Goal: Obtain resource: Obtain resource

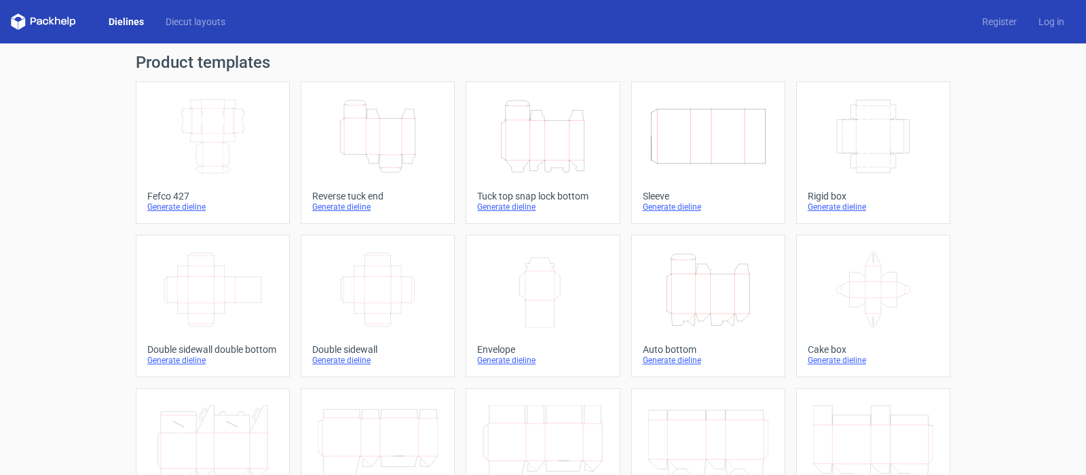
click at [366, 149] on icon "Height Depth Width" at bounding box center [378, 136] width 120 height 76
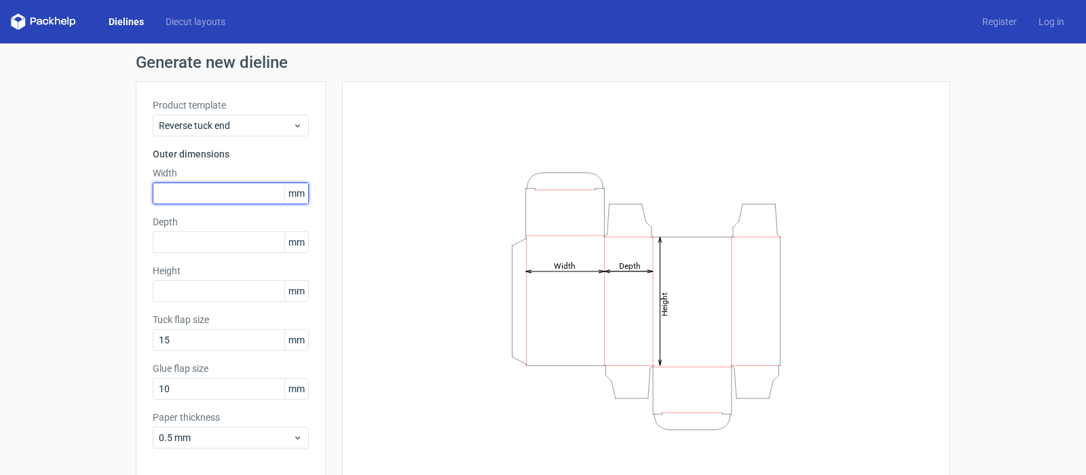
click at [168, 197] on input "text" at bounding box center [231, 194] width 156 height 22
type input "270"
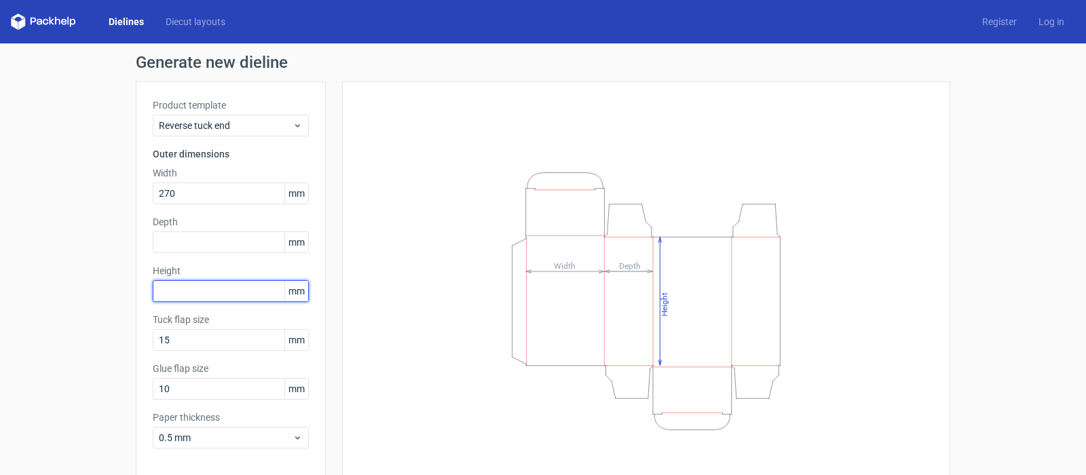
click at [168, 292] on input "text" at bounding box center [231, 291] width 156 height 22
type input "383"
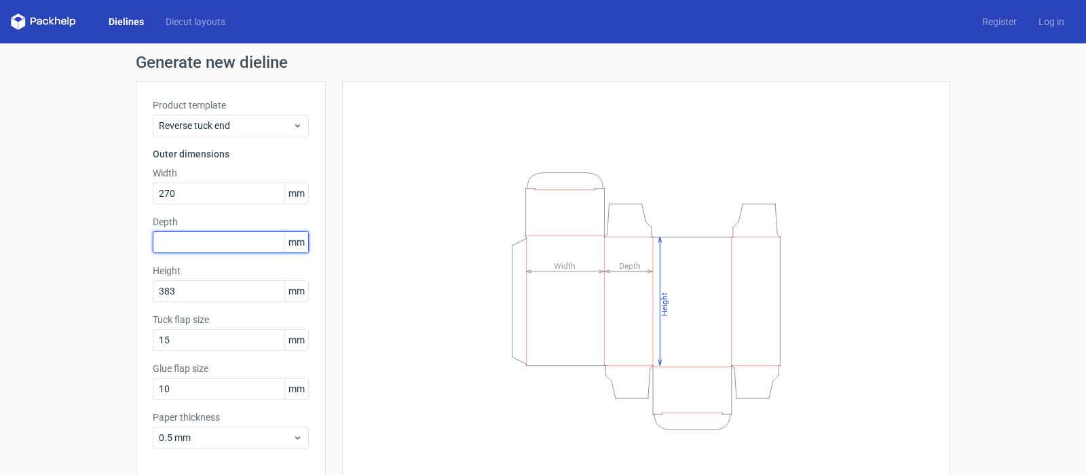
click at [168, 248] on input "text" at bounding box center [231, 242] width 156 height 22
type input "32"
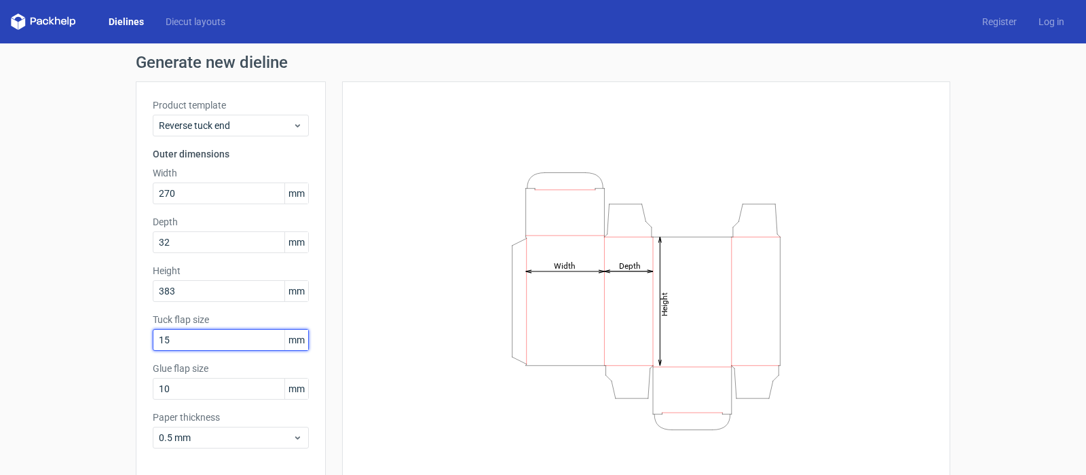
click at [166, 342] on input "15" at bounding box center [231, 340] width 156 height 22
type input "18"
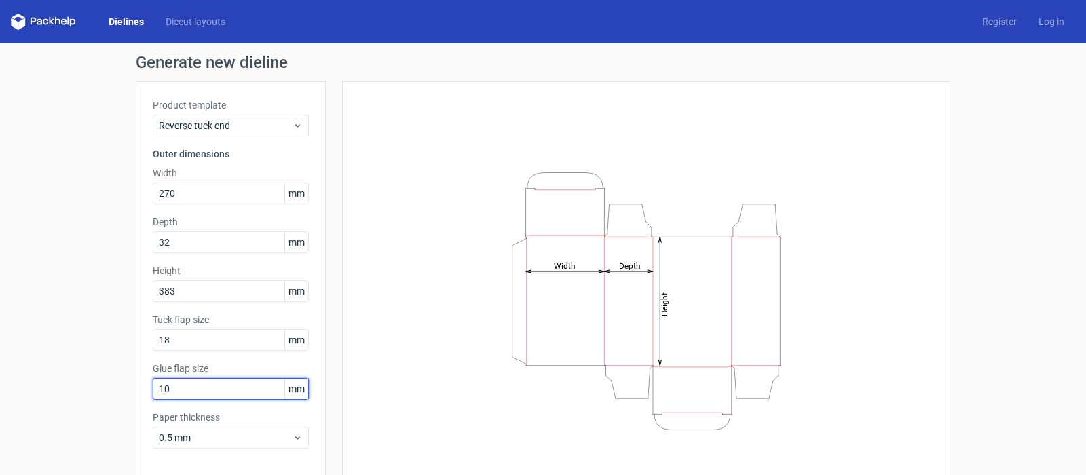
click at [168, 392] on input "10" at bounding box center [231, 389] width 156 height 22
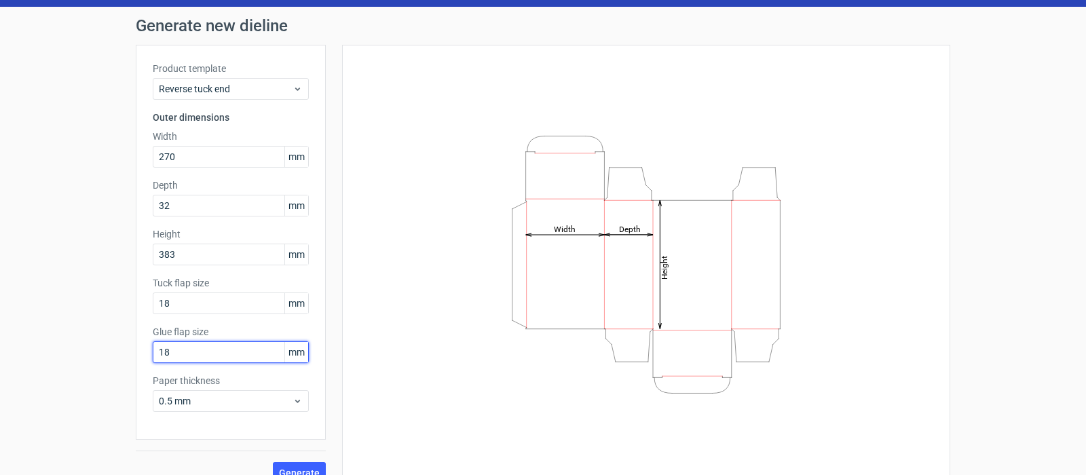
scroll to position [56, 0]
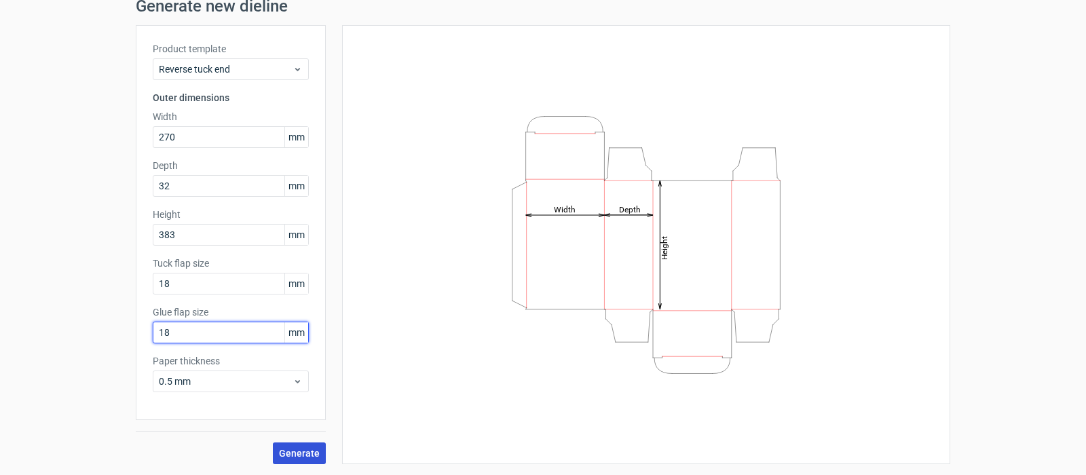
type input "18"
click at [281, 451] on span "Generate" at bounding box center [299, 453] width 41 height 9
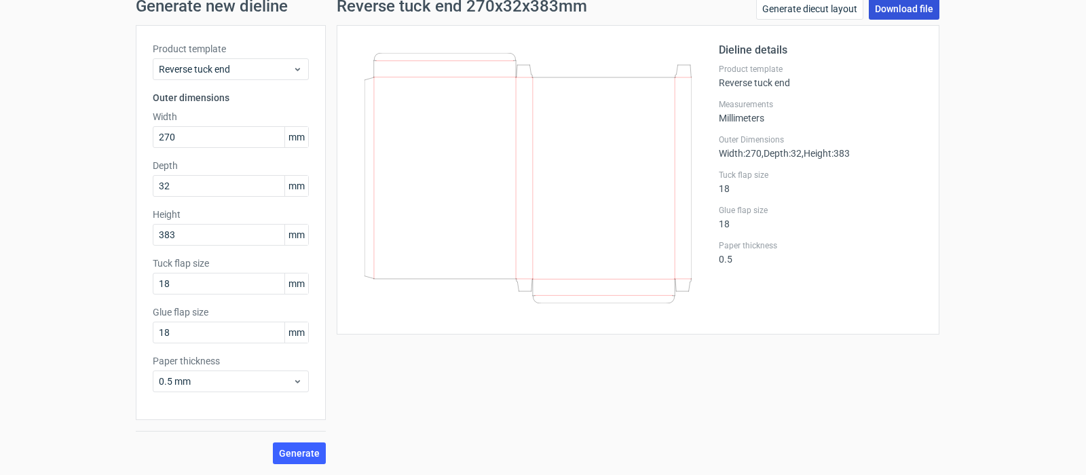
click at [900, 13] on link "Download file" at bounding box center [904, 9] width 71 height 22
drag, startPoint x: 176, startPoint y: 140, endPoint x: 107, endPoint y: 129, distance: 70.1
click at [121, 130] on div "Generate new dieline Product template Reverse tuck end Outer dimensions Width 2…" at bounding box center [543, 231] width 1086 height 488
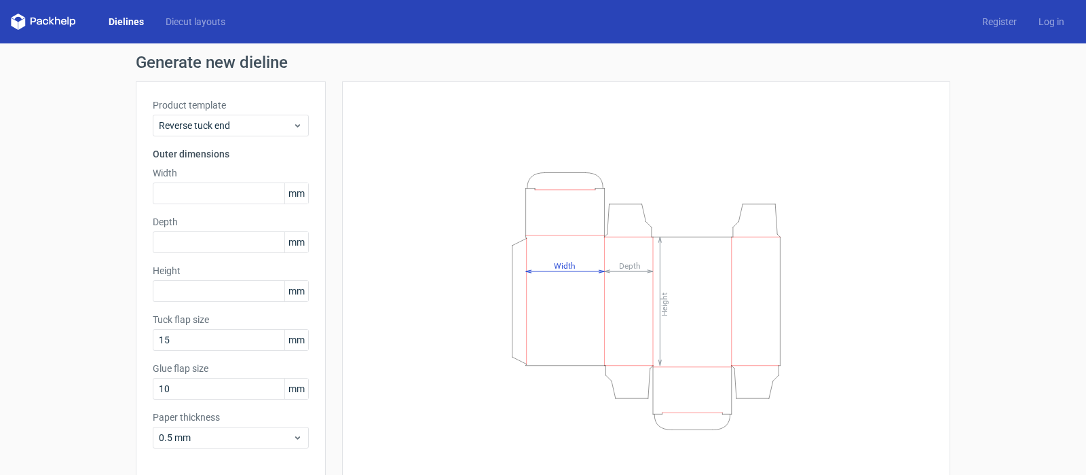
drag, startPoint x: 120, startPoint y: 20, endPoint x: 136, endPoint y: 17, distance: 15.8
click at [120, 20] on link "Dielines" at bounding box center [126, 22] width 57 height 14
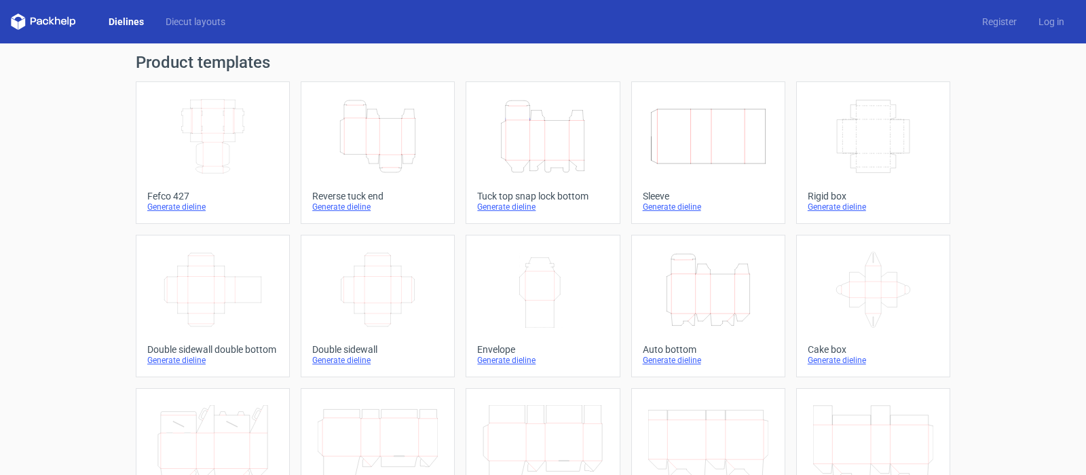
scroll to position [68, 0]
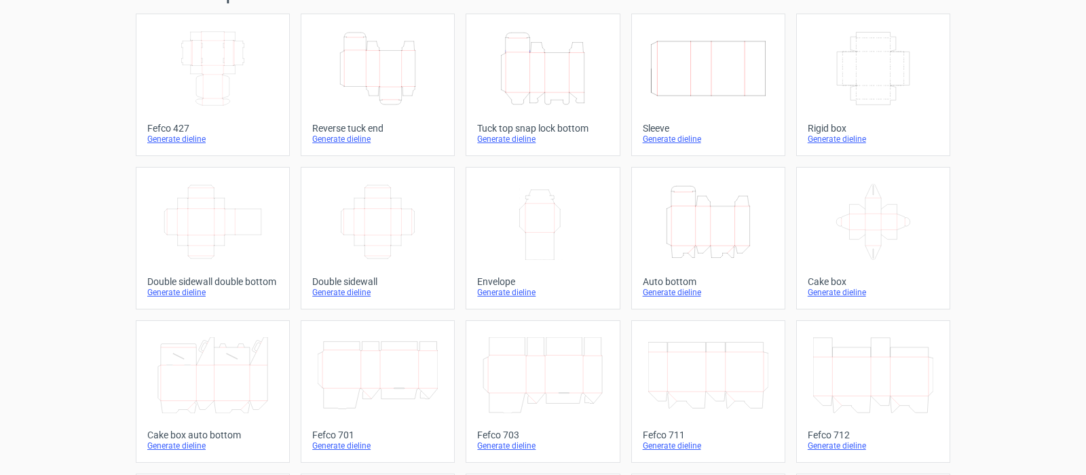
click at [671, 292] on div "Generate dieline" at bounding box center [708, 292] width 131 height 11
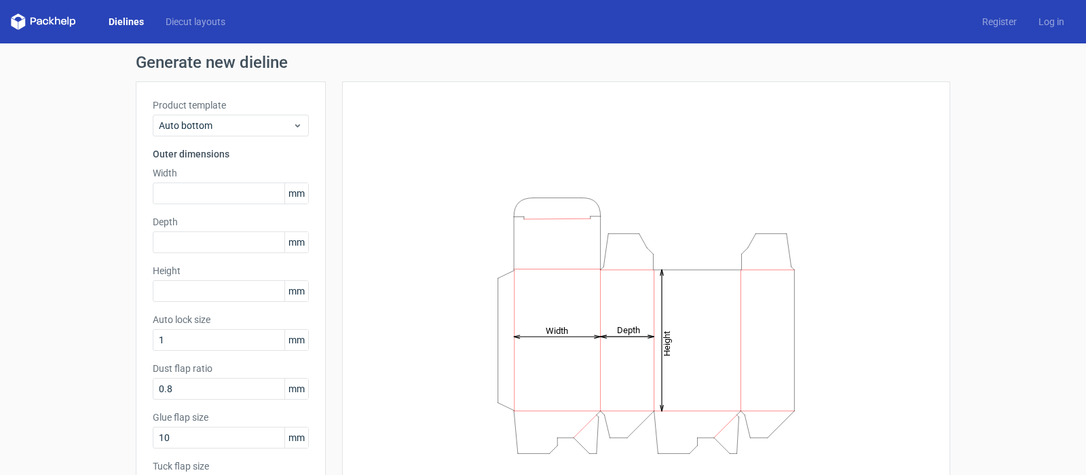
scroll to position [105, 0]
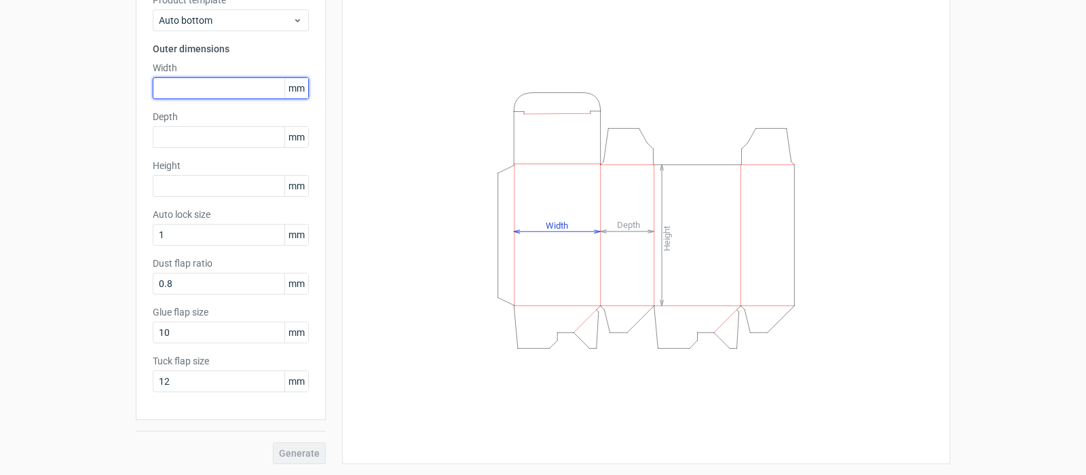
click at [182, 84] on input "text" at bounding box center [231, 88] width 156 height 22
type input "55"
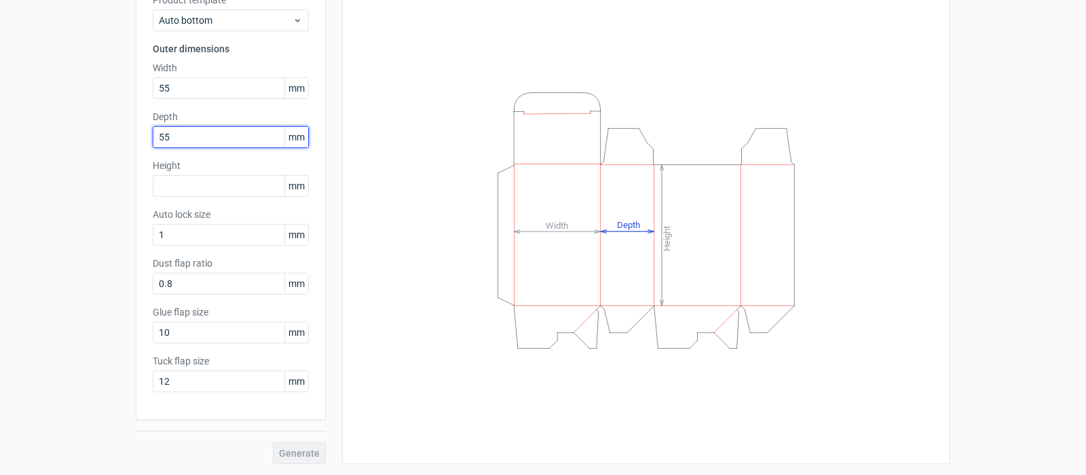
type input "55"
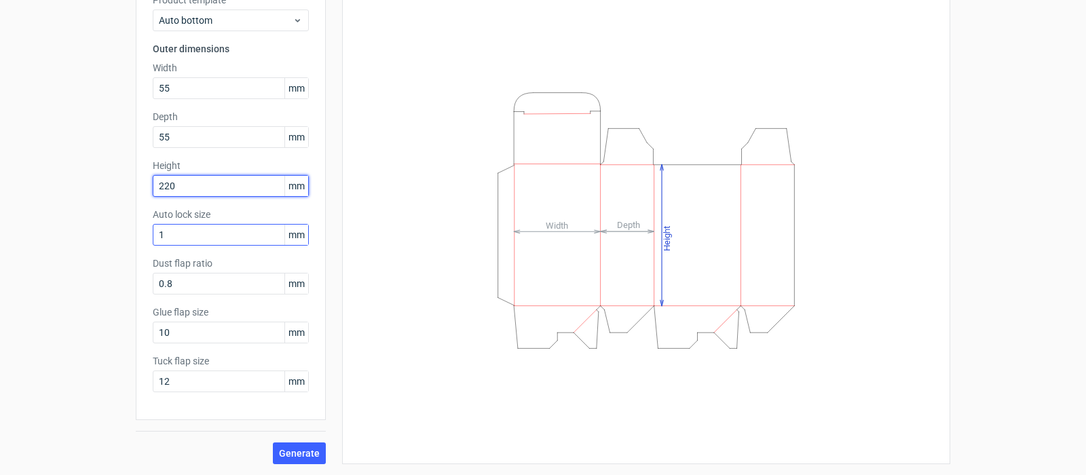
type input "220"
click at [157, 233] on input "1" at bounding box center [231, 235] width 156 height 22
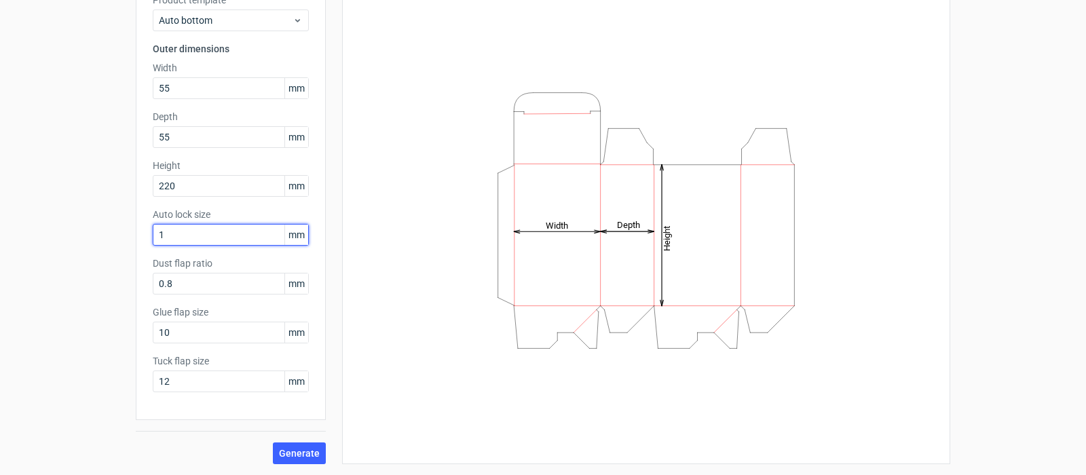
click at [157, 233] on input "1" at bounding box center [231, 235] width 156 height 22
type input "3"
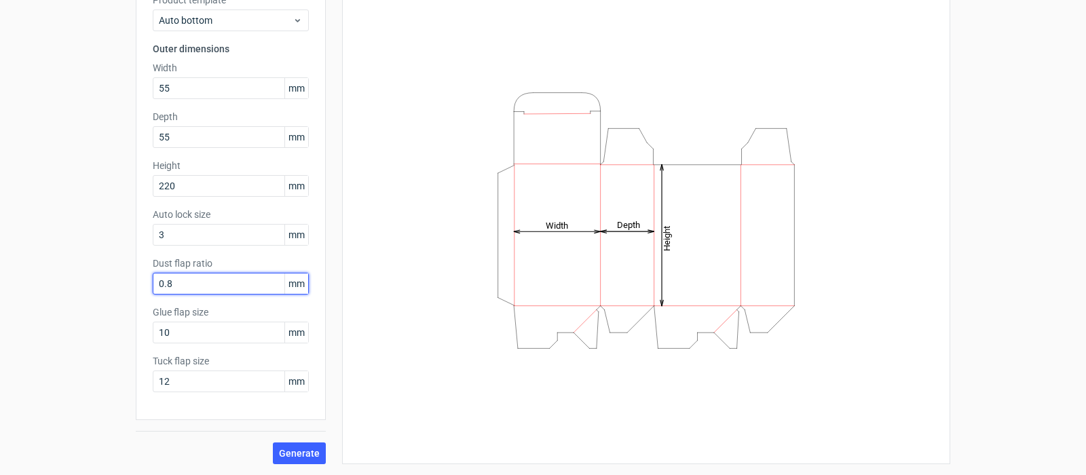
click at [168, 286] on input "0.8" at bounding box center [231, 284] width 156 height 22
drag, startPoint x: 168, startPoint y: 286, endPoint x: 139, endPoint y: 287, distance: 28.5
click at [139, 287] on div "Product template Auto bottom Outer dimensions Width 55 mm Depth 55 mm Height 22…" at bounding box center [231, 198] width 190 height 444
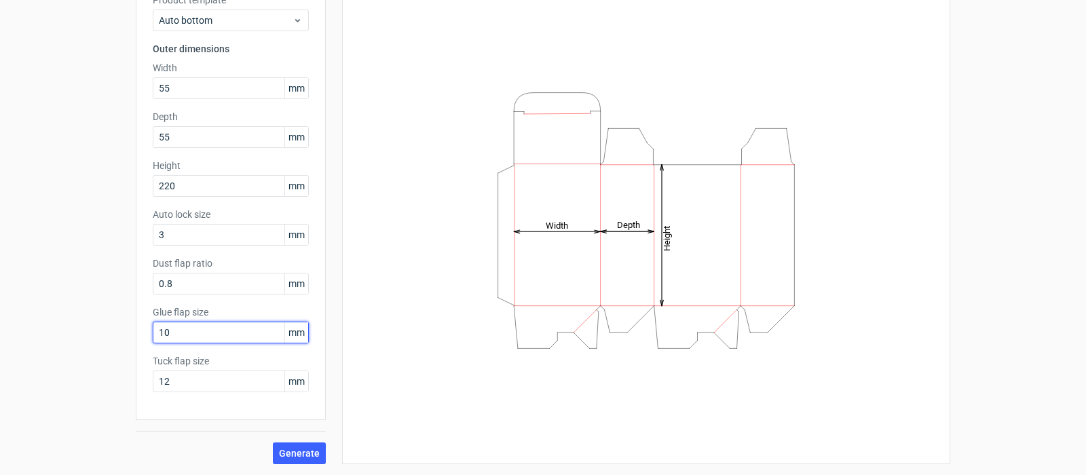
drag, startPoint x: 162, startPoint y: 328, endPoint x: 148, endPoint y: 330, distance: 14.3
click at [153, 330] on input "10" at bounding box center [231, 333] width 156 height 22
type input "15"
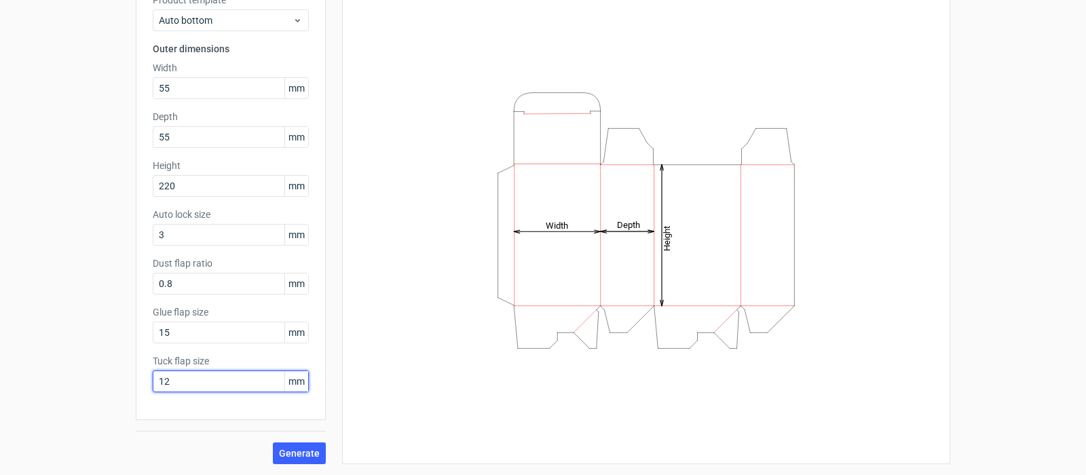
drag, startPoint x: 172, startPoint y: 387, endPoint x: 115, endPoint y: 387, distance: 56.3
click at [115, 387] on div "Generate new dieline Product template Auto bottom Outer dimensions Width 55 mm …" at bounding box center [543, 206] width 1086 height 537
type input "18"
click at [296, 453] on span "Generate" at bounding box center [299, 453] width 41 height 9
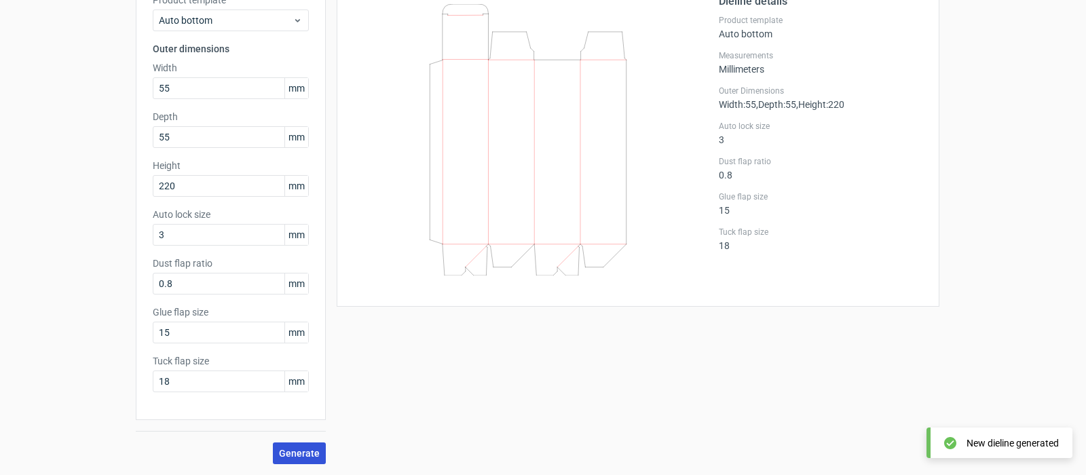
scroll to position [37, 0]
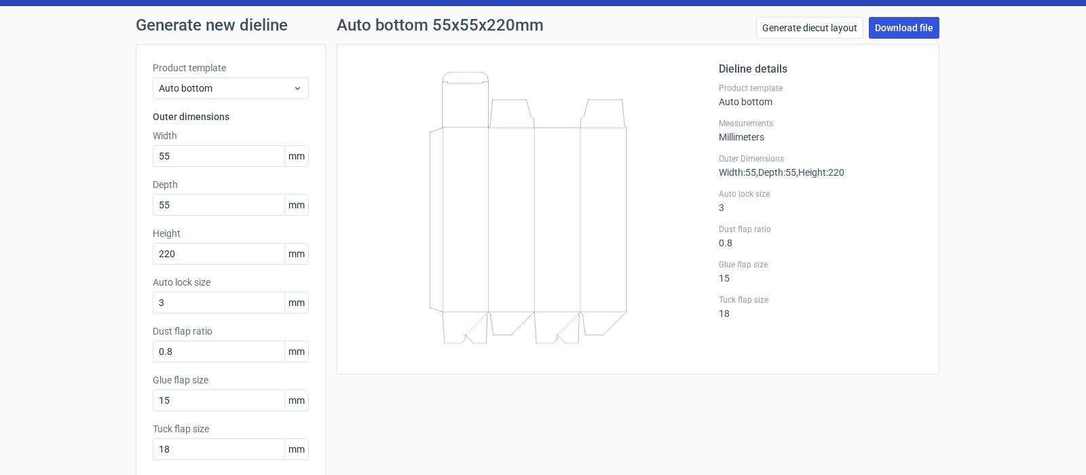
click at [897, 24] on link "Download file" at bounding box center [904, 28] width 71 height 22
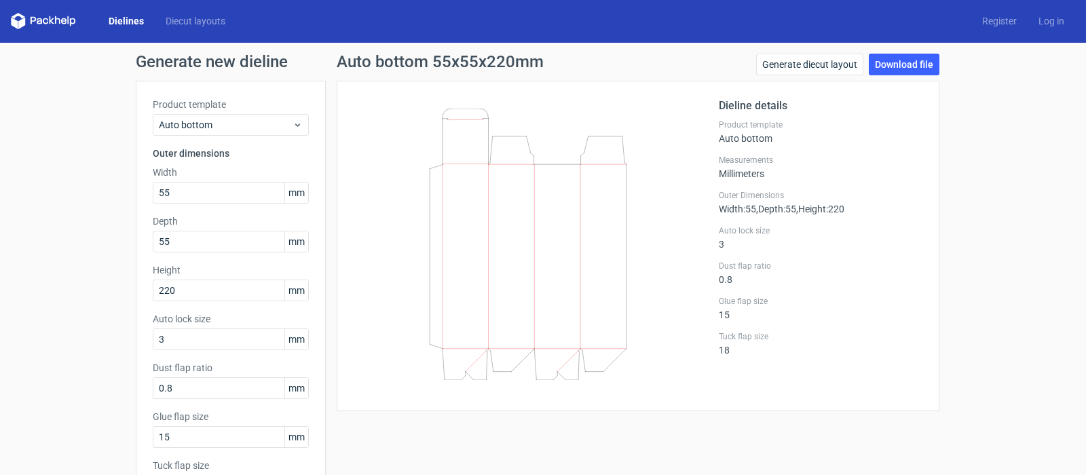
scroll to position [0, 0]
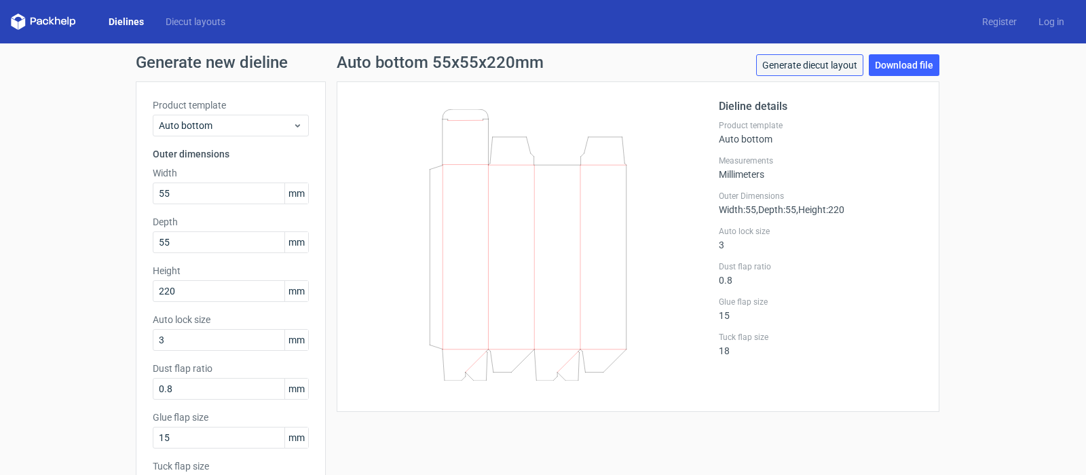
click at [822, 67] on link "Generate diecut layout" at bounding box center [809, 65] width 107 height 22
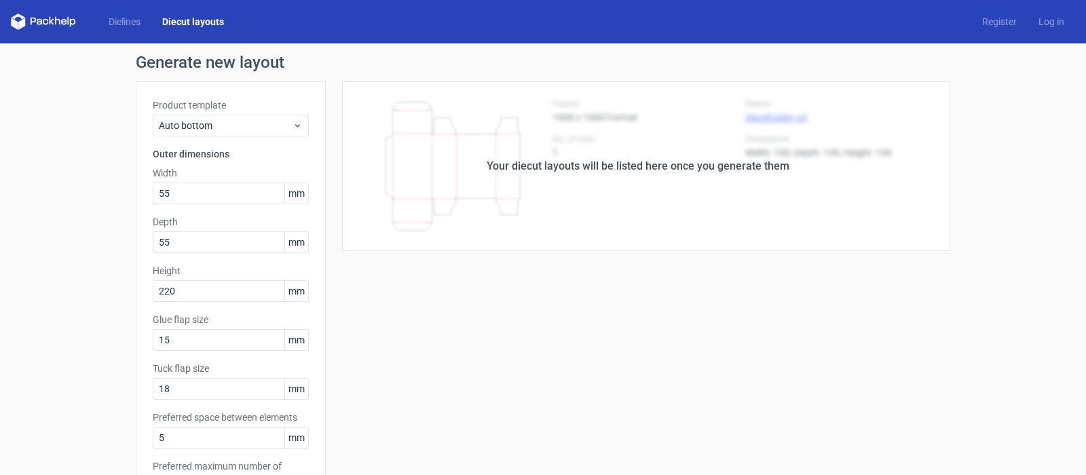
click at [556, 126] on div "Your diecut layouts will be listed here once you generate them" at bounding box center [638, 166] width 624 height 170
click at [449, 217] on div "Your diecut layouts will be listed here once you generate them" at bounding box center [638, 166] width 624 height 170
click at [214, 132] on span "Auto bottom" at bounding box center [226, 126] width 134 height 14
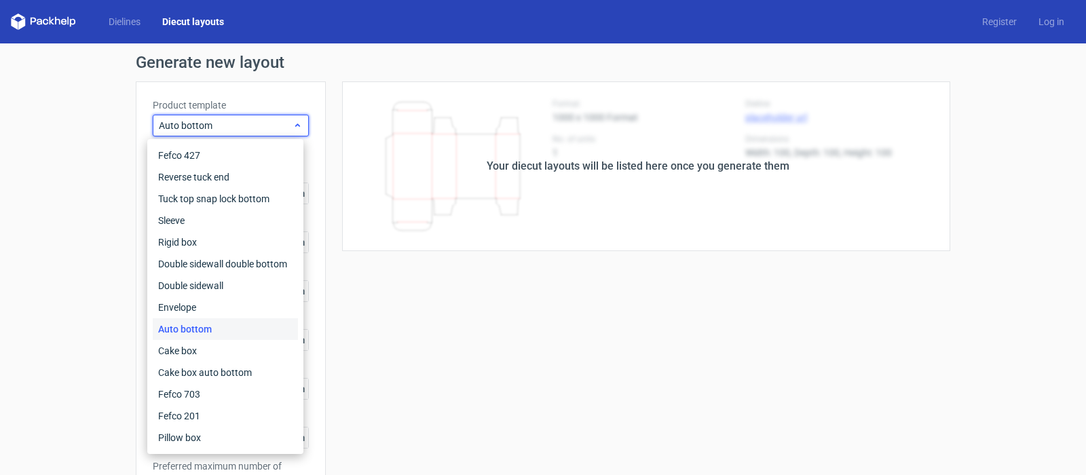
click at [214, 132] on span "Auto bottom" at bounding box center [226, 126] width 134 height 14
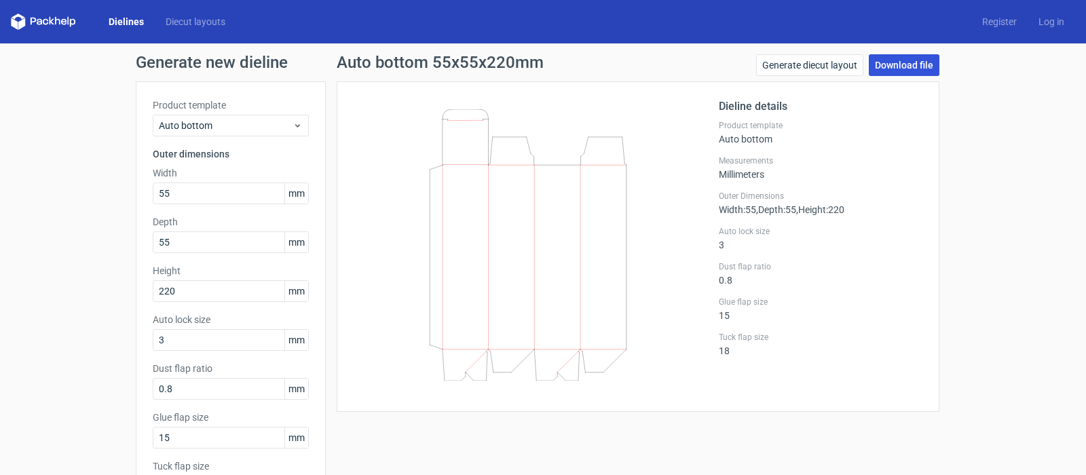
click at [900, 66] on link "Download file" at bounding box center [904, 65] width 71 height 22
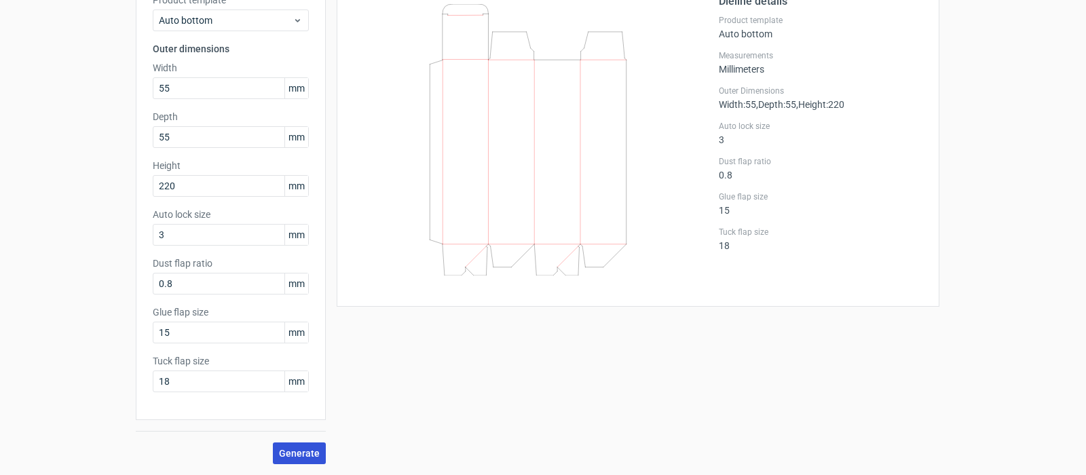
click at [299, 457] on span "Generate" at bounding box center [299, 453] width 41 height 9
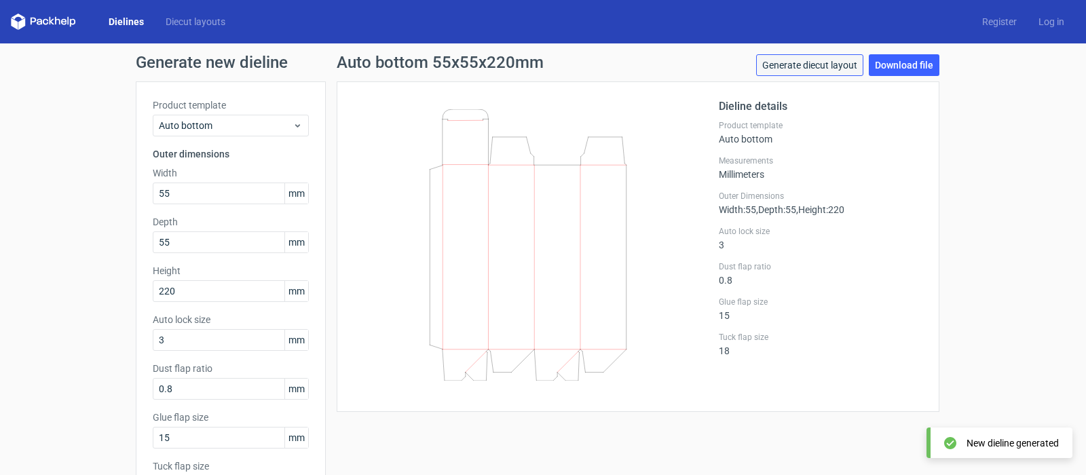
click at [789, 60] on link "Generate diecut layout" at bounding box center [809, 65] width 107 height 22
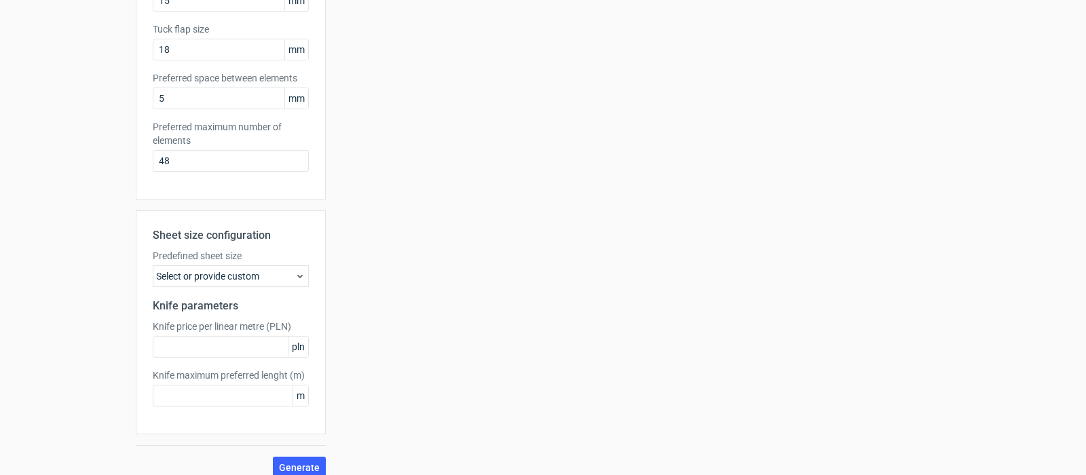
scroll to position [354, 0]
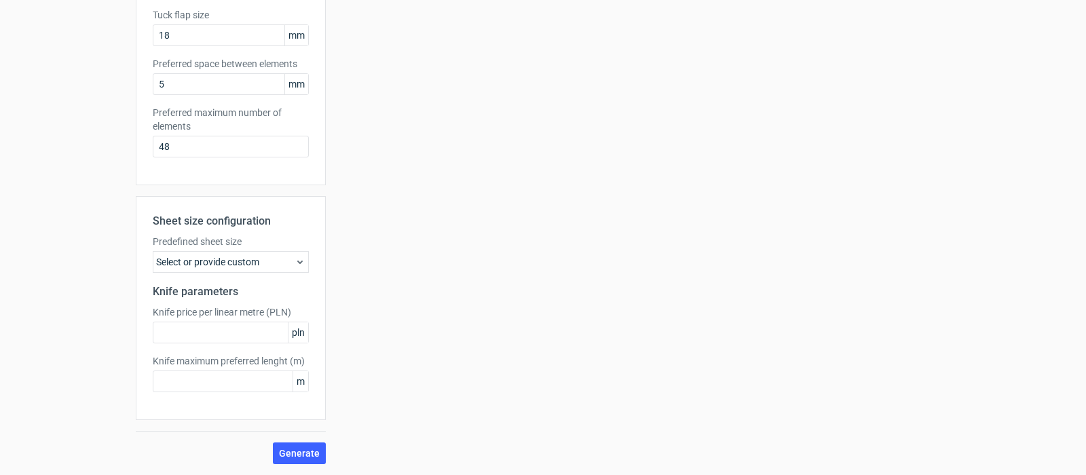
click at [209, 264] on div "Select or provide custom" at bounding box center [231, 262] width 156 height 22
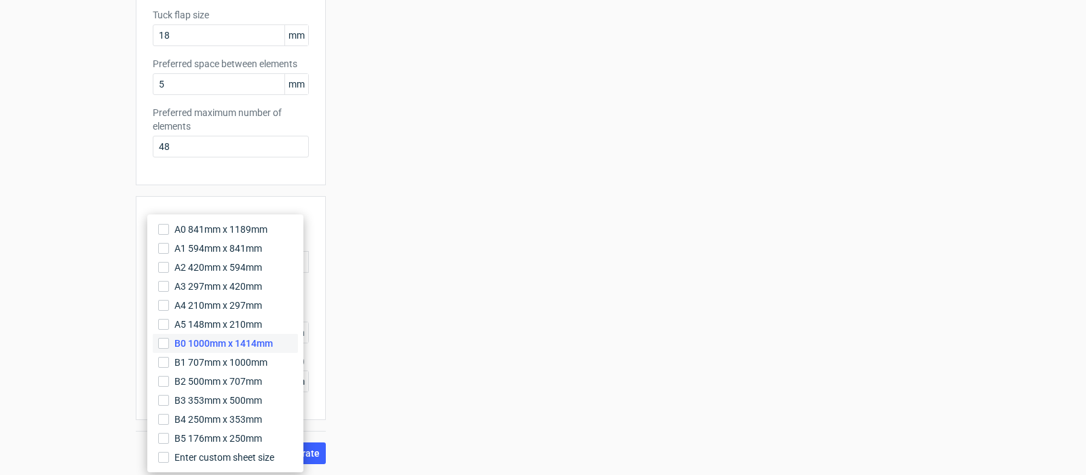
click at [202, 339] on span "B0 1000mm x 1414mm" at bounding box center [223, 344] width 98 height 14
click at [169, 339] on input "B0 1000mm x 1414mm" at bounding box center [163, 343] width 11 height 11
click at [309, 456] on span "Generate" at bounding box center [299, 453] width 41 height 9
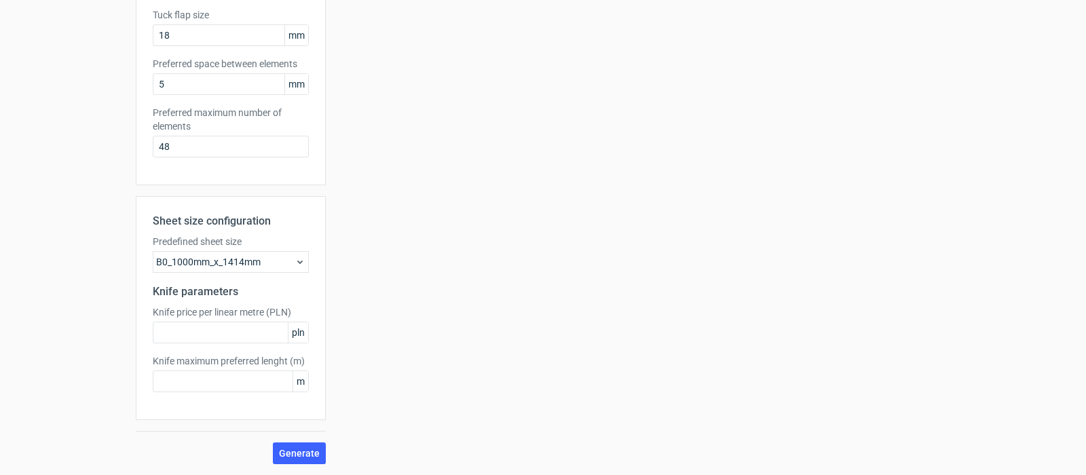
click at [297, 259] on icon at bounding box center [299, 261] width 11 height 11
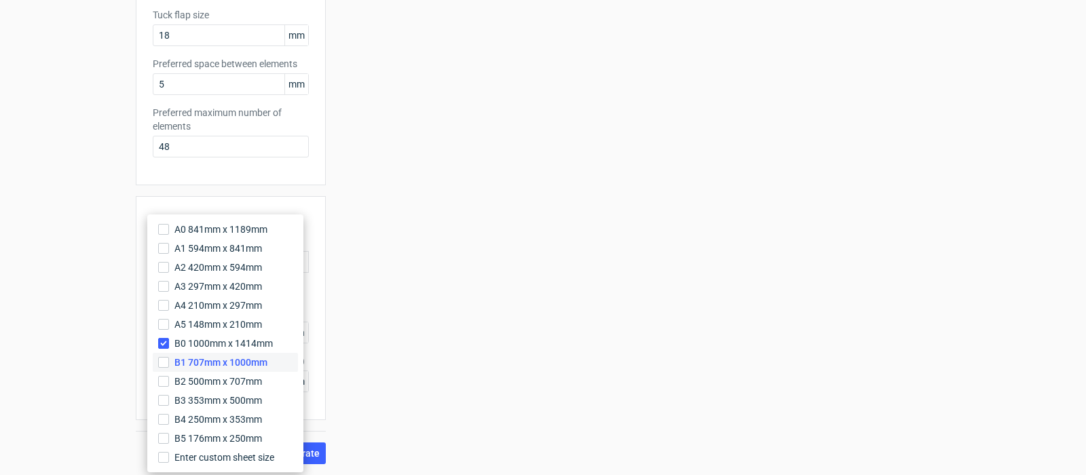
click at [226, 360] on span "B1 707mm x 1000mm" at bounding box center [220, 363] width 93 height 14
click at [169, 360] on input "B1 707mm x 1000mm" at bounding box center [163, 362] width 11 height 11
click at [177, 341] on span "B0 1000mm x 1414mm" at bounding box center [223, 344] width 98 height 14
click at [169, 341] on input "B0 1000mm x 1414mm" at bounding box center [163, 343] width 11 height 11
click at [312, 455] on span "Generate" at bounding box center [299, 453] width 41 height 9
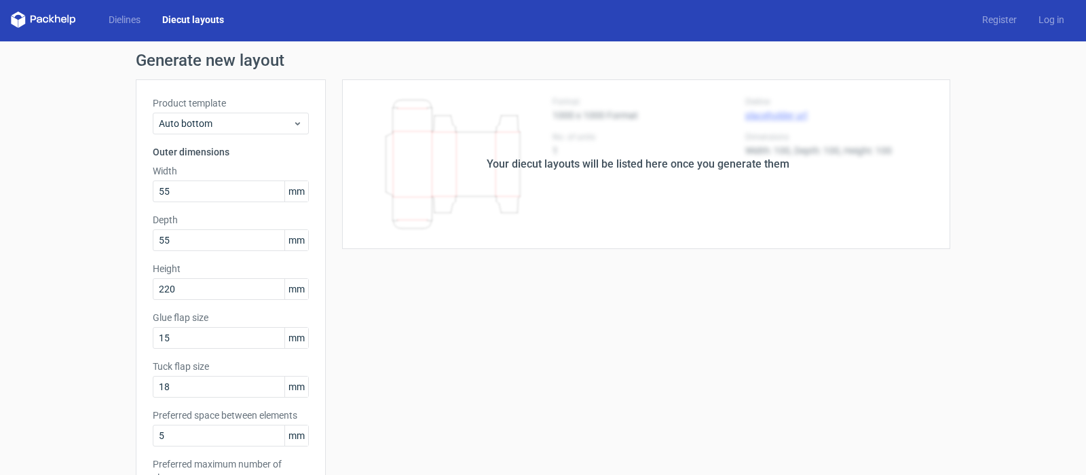
scroll to position [0, 0]
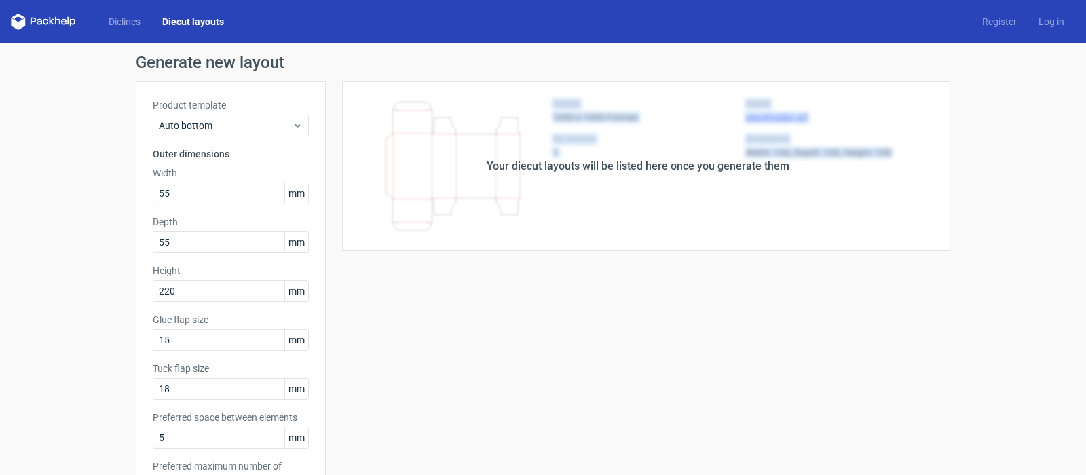
drag, startPoint x: 337, startPoint y: 251, endPoint x: 949, endPoint y: 252, distance: 612.7
click at [949, 252] on div "Generate new layout Product template Auto bottom Outer dimensions Width 55 mm D…" at bounding box center [543, 435] width 1086 height 785
click at [558, 289] on div "Your diecut layouts will be listed here once you generate them Height Depth Wid…" at bounding box center [638, 449] width 624 height 736
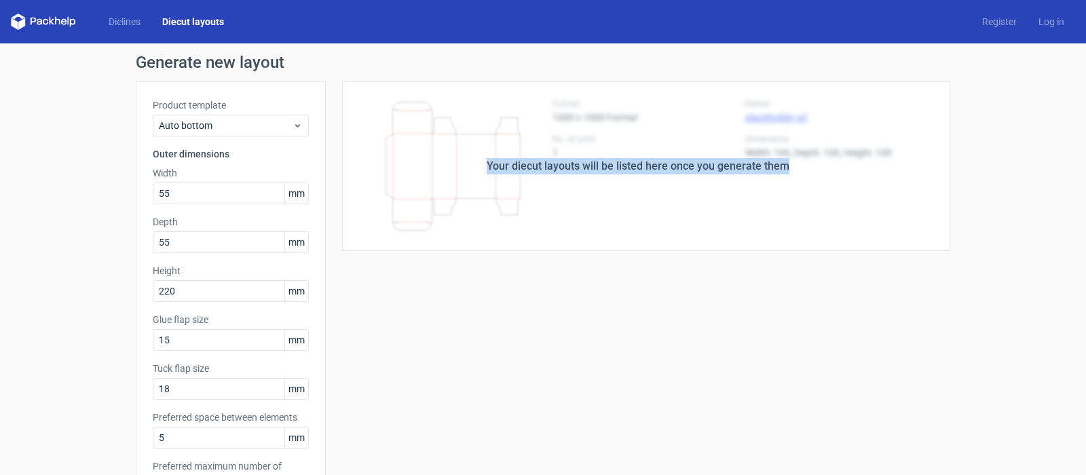
drag, startPoint x: 337, startPoint y: 250, endPoint x: 942, endPoint y: 250, distance: 605.2
click at [942, 250] on div "Your diecut layouts will be listed here once you generate them" at bounding box center [638, 166] width 624 height 170
drag, startPoint x: 336, startPoint y: 250, endPoint x: 958, endPoint y: 253, distance: 622.2
click at [958, 253] on div "Generate new layout Product template Auto bottom Outer dimensions Width 55 mm D…" at bounding box center [543, 435] width 1086 height 785
